Goal: Task Accomplishment & Management: Use online tool/utility

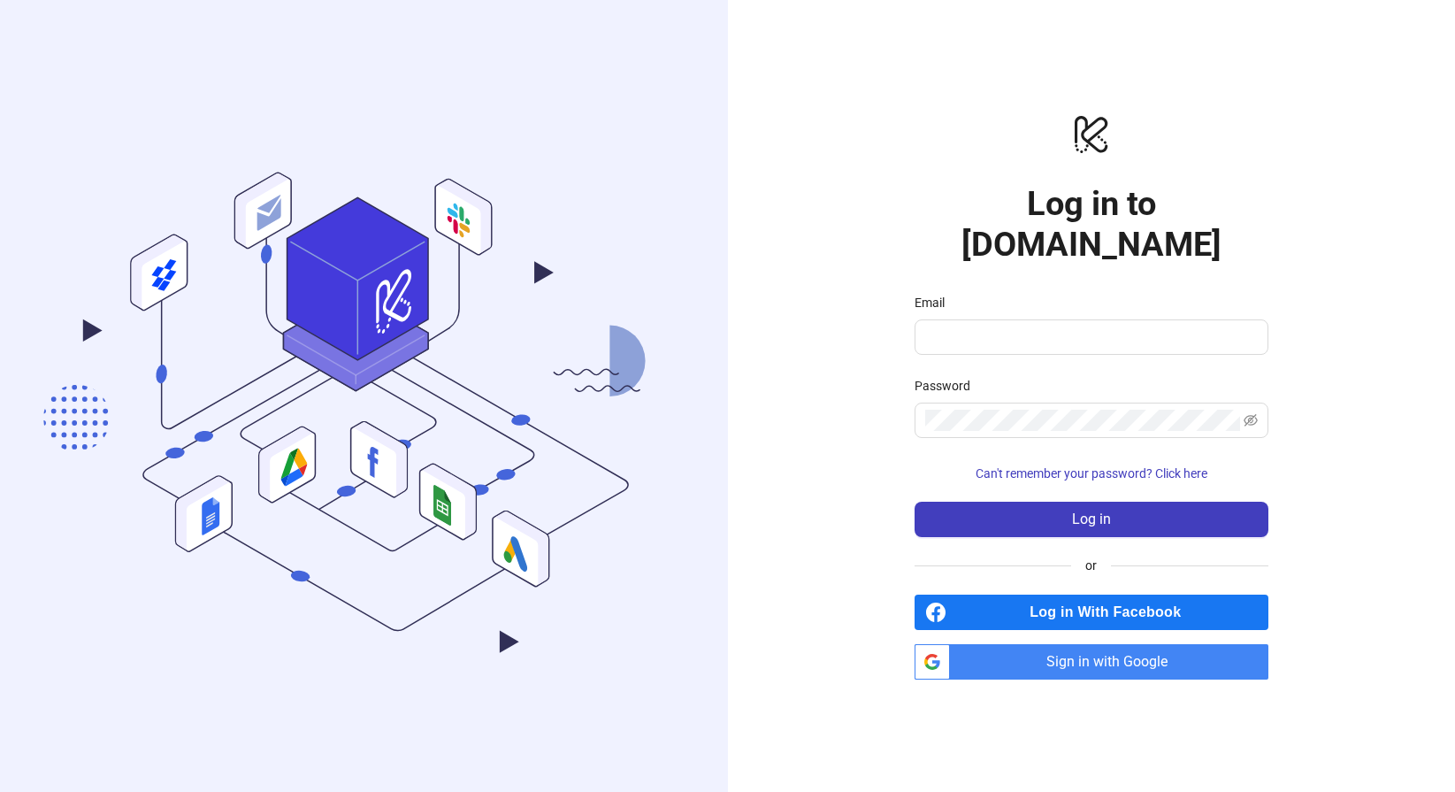
click at [1104, 653] on span "Sign in with Google" at bounding box center [1112, 661] width 311 height 35
click at [1127, 648] on span "Sign in with Google" at bounding box center [1112, 661] width 311 height 35
click at [1138, 326] on span at bounding box center [1092, 336] width 354 height 35
click at [1181, 645] on span "Sign in with Google" at bounding box center [1112, 661] width 311 height 35
click at [1059, 681] on div "logo/logo-mobile Log in to [DOMAIN_NAME] Email Password Can't remember your pas…" at bounding box center [1092, 396] width 728 height 792
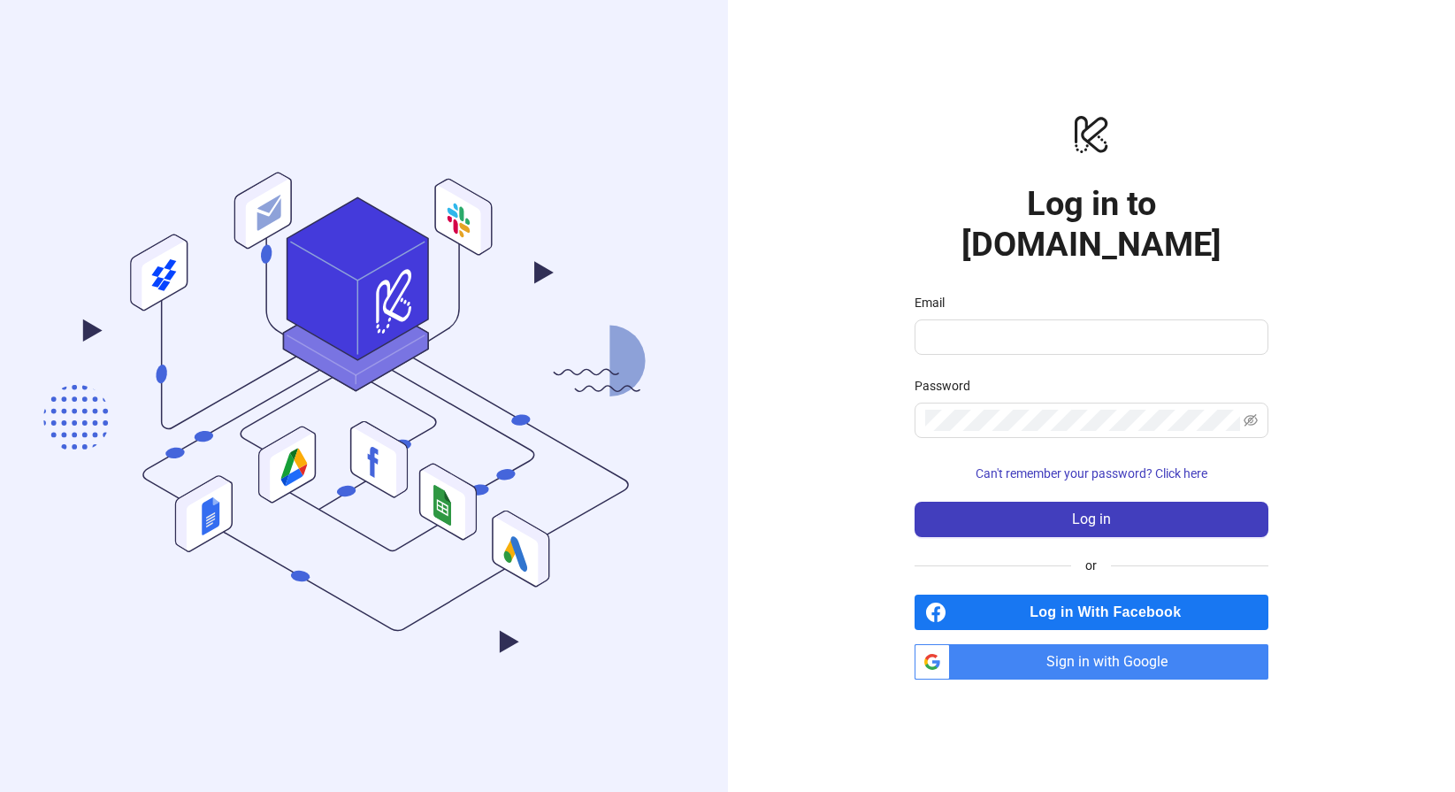
click at [1061, 650] on span "Sign in with Google" at bounding box center [1112, 661] width 311 height 35
